Goal: Task Accomplishment & Management: Manage account settings

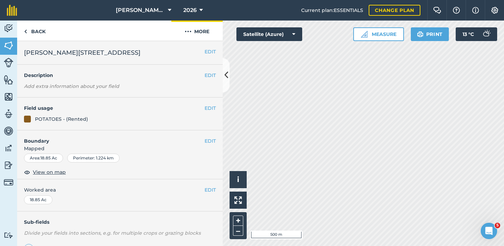
click at [202, 31] on button "More" at bounding box center [196, 31] width 51 height 20
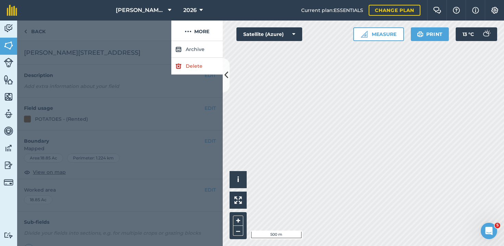
click at [192, 67] on link "Delete" at bounding box center [196, 66] width 51 height 17
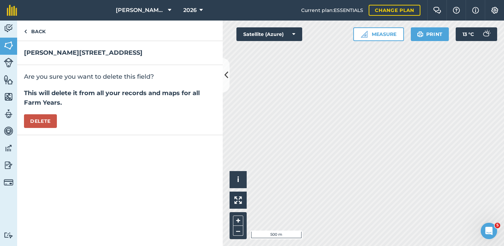
click at [37, 121] on button "Delete" at bounding box center [40, 121] width 33 height 14
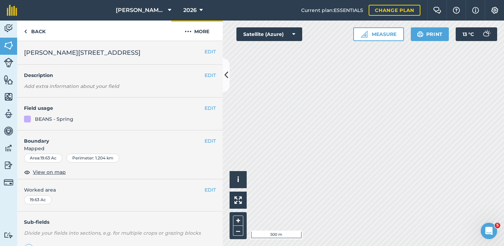
click at [205, 29] on button "More" at bounding box center [196, 31] width 51 height 20
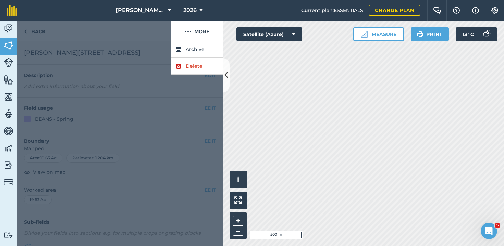
click at [197, 65] on link "Delete" at bounding box center [196, 66] width 51 height 17
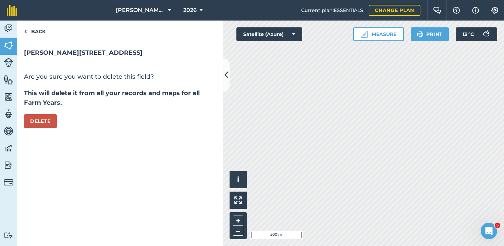
click at [45, 117] on button "Delete" at bounding box center [40, 121] width 33 height 14
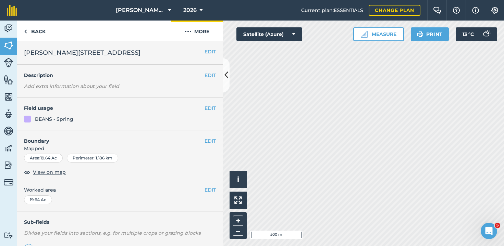
click at [201, 30] on button "More" at bounding box center [196, 31] width 51 height 20
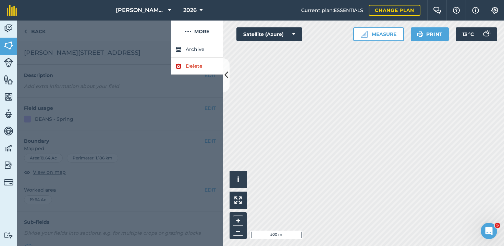
click at [190, 65] on link "Delete" at bounding box center [196, 66] width 51 height 17
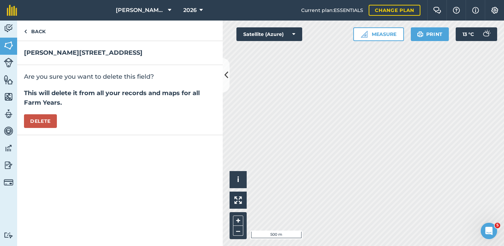
click at [32, 119] on button "Delete" at bounding box center [40, 121] width 33 height 14
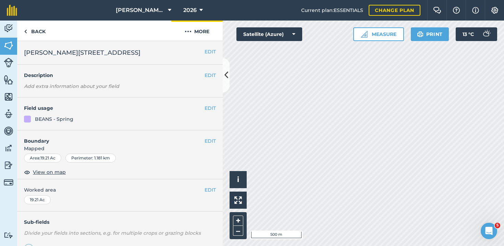
click at [195, 32] on button "More" at bounding box center [196, 31] width 51 height 20
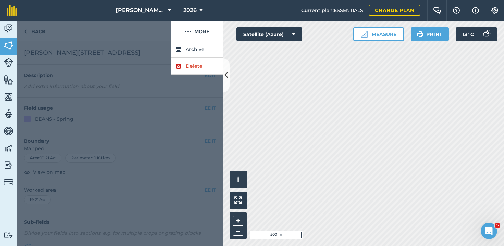
click at [187, 67] on link "Delete" at bounding box center [196, 66] width 51 height 17
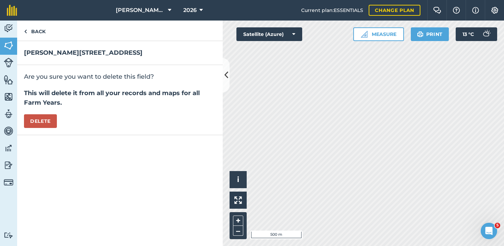
click at [34, 115] on button "Delete" at bounding box center [40, 121] width 33 height 14
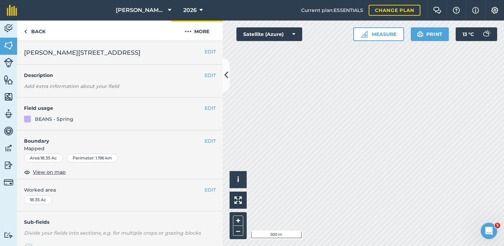
click at [200, 36] on button "More" at bounding box center [196, 31] width 51 height 20
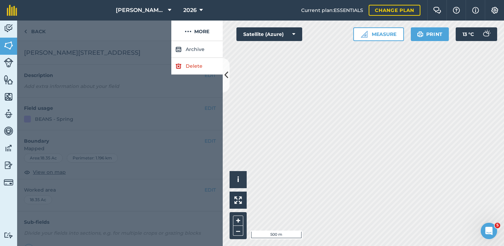
click at [187, 70] on link "Delete" at bounding box center [196, 66] width 51 height 17
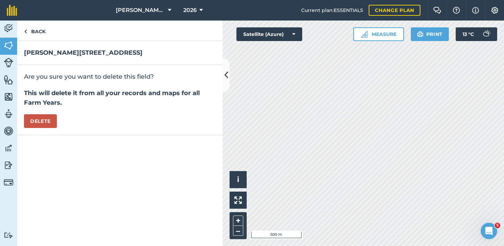
click at [35, 118] on button "Delete" at bounding box center [40, 121] width 33 height 14
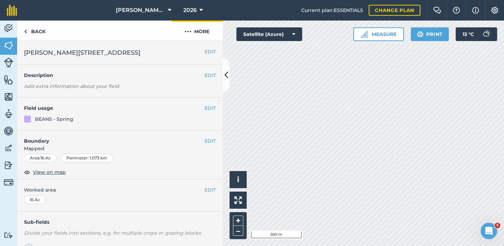
click at [185, 34] on img at bounding box center [188, 31] width 7 height 8
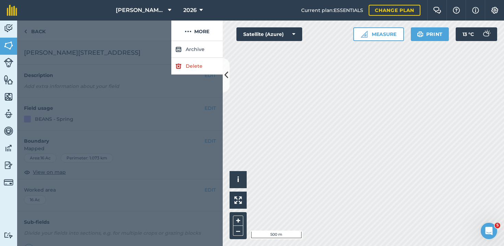
click at [200, 70] on link "Delete" at bounding box center [196, 66] width 51 height 17
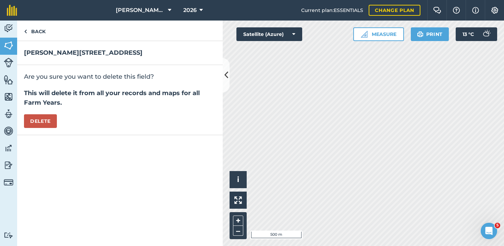
click at [32, 116] on button "Delete" at bounding box center [40, 121] width 33 height 14
